Goal: Task Accomplishment & Management: Check status

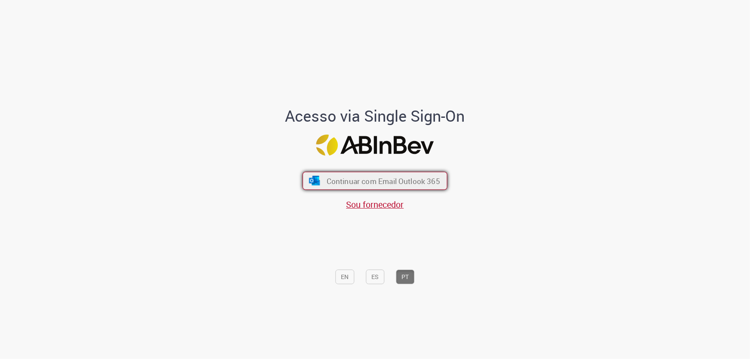
click at [342, 183] on span "Continuar com Email Outlook 365" at bounding box center [383, 181] width 113 height 10
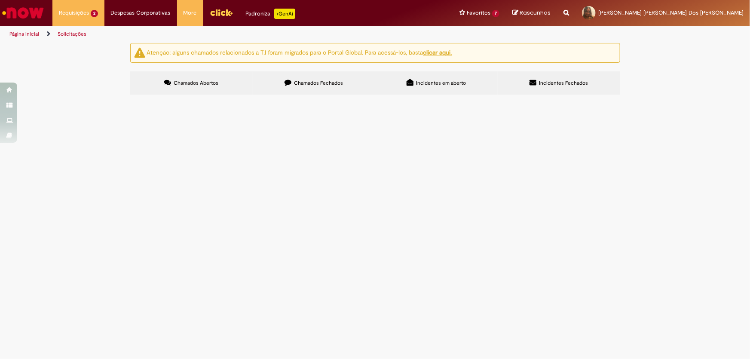
click at [16, 9] on img "Ir para a Homepage" at bounding box center [23, 12] width 44 height 17
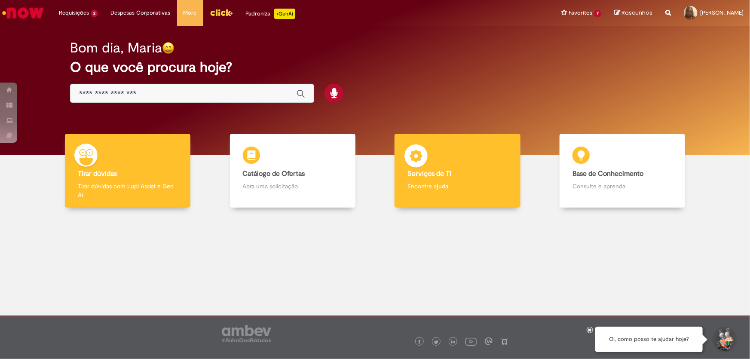
click at [490, 160] on div "Serviços de TI Serviços de TI Encontre ajuda" at bounding box center [456, 171] width 125 height 74
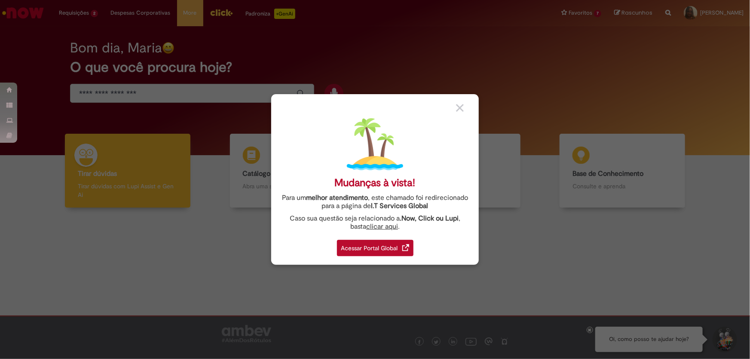
click at [397, 241] on div "Acessar Portal Global" at bounding box center [375, 248] width 76 height 16
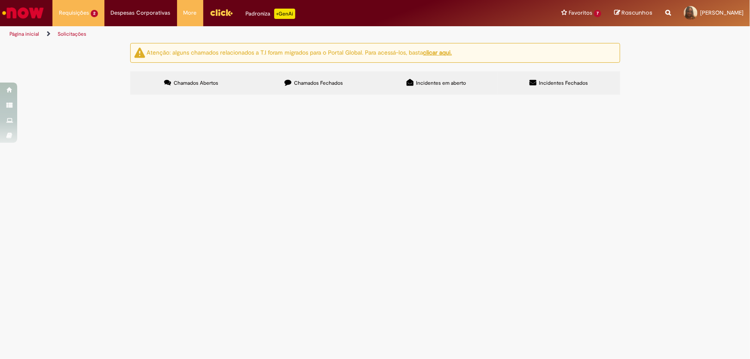
click at [0, 0] on span "Solicitação de Limite e Prazo Rota" at bounding box center [0, 0] width 0 height 0
click at [0, 0] on span "dexpara 62442 Exceção aprovada por José Filho" at bounding box center [0, 0] width 0 height 0
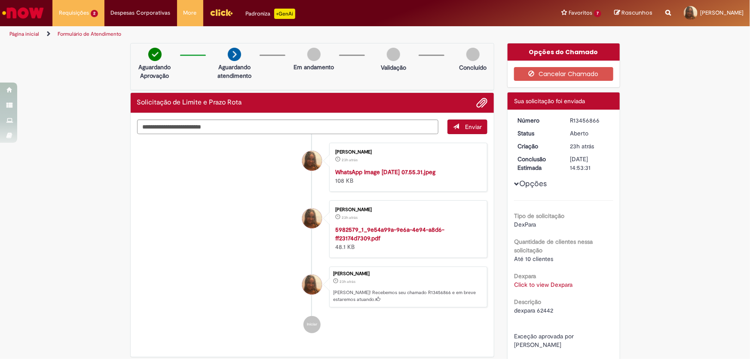
click at [43, 12] on img "Ir para a Homepage" at bounding box center [23, 12] width 44 height 17
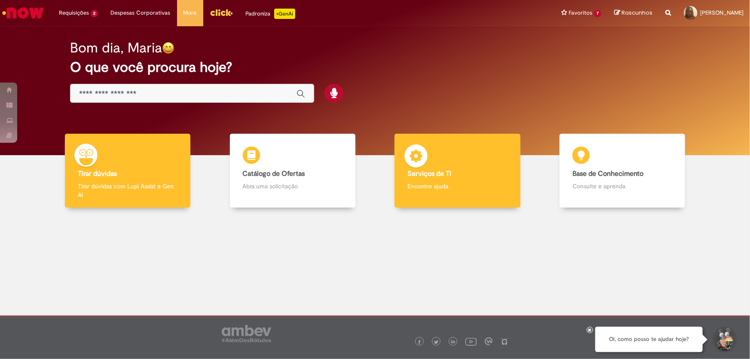
click at [490, 186] on p "Encontre ajuda" at bounding box center [457, 186] width 100 height 9
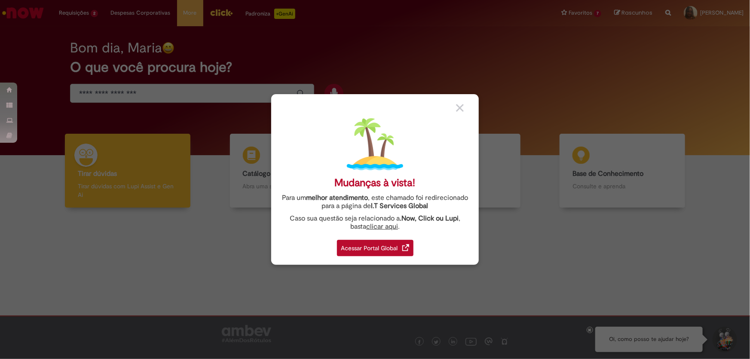
click at [357, 241] on div "Acessar Portal Global" at bounding box center [375, 248] width 76 height 16
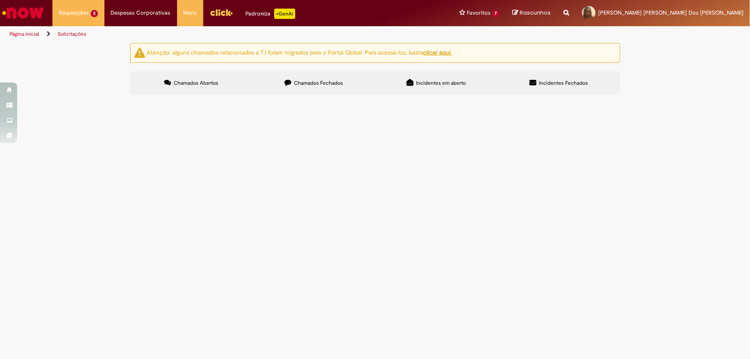
click at [4, 12] on img "Ir para a Homepage" at bounding box center [23, 12] width 44 height 17
